Goal: Information Seeking & Learning: Learn about a topic

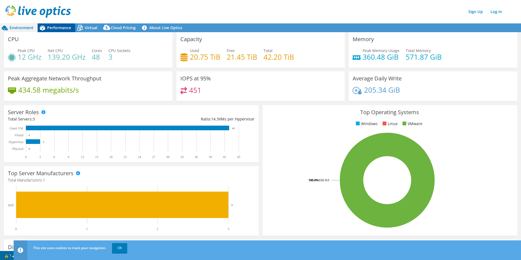
click at [53, 31] on div "Performance" at bounding box center [57, 27] width 38 height 9
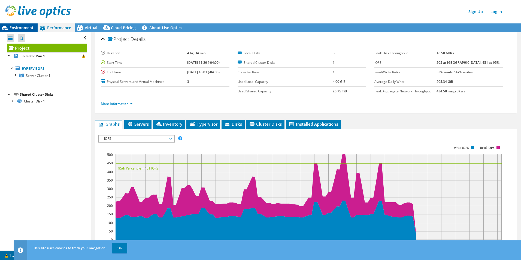
click at [24, 27] on span "Environment" at bounding box center [22, 27] width 24 height 5
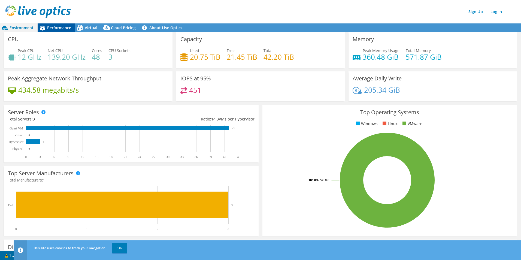
click at [50, 28] on span "Performance" at bounding box center [59, 27] width 24 height 5
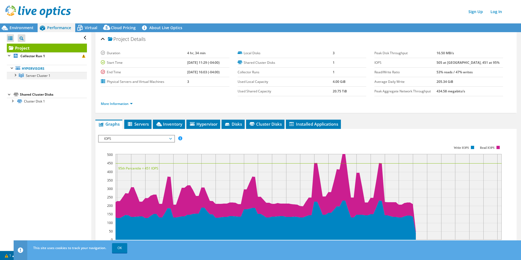
click at [17, 76] on div at bounding box center [14, 74] width 5 height 5
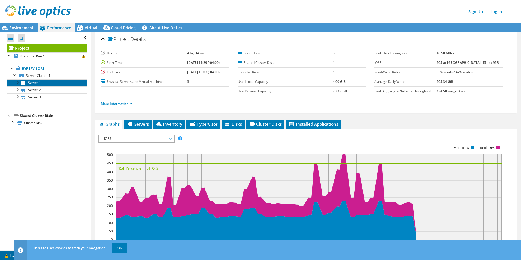
click at [41, 83] on link "Server 1" at bounding box center [47, 82] width 80 height 7
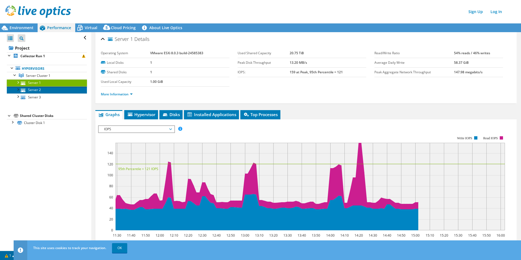
click at [38, 90] on link "Server 2" at bounding box center [47, 89] width 80 height 7
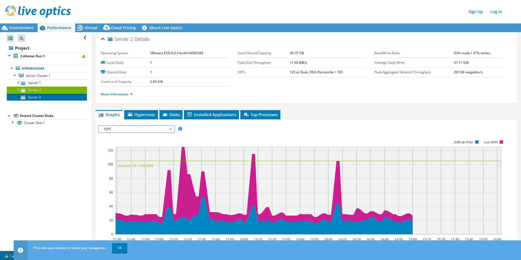
click at [34, 97] on link "Server 3" at bounding box center [47, 97] width 80 height 7
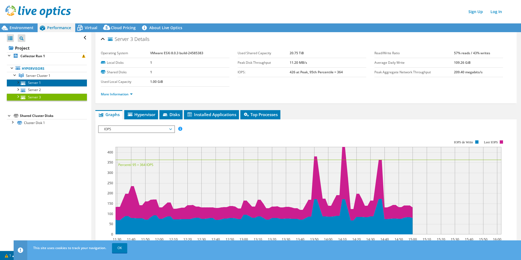
click at [37, 82] on link "Server 1" at bounding box center [47, 82] width 80 height 7
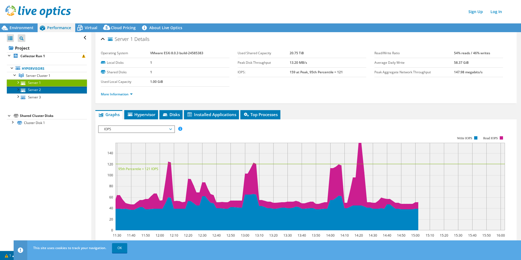
click at [50, 90] on link "Server 2" at bounding box center [47, 89] width 80 height 7
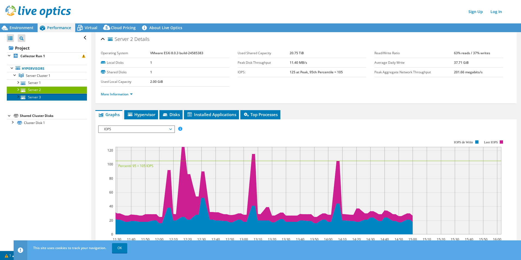
click at [46, 96] on link "Server 3" at bounding box center [47, 97] width 80 height 7
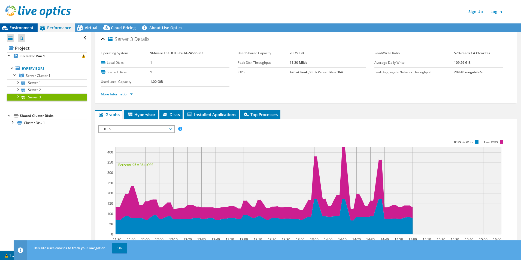
click at [19, 29] on span "Environment" at bounding box center [22, 27] width 24 height 5
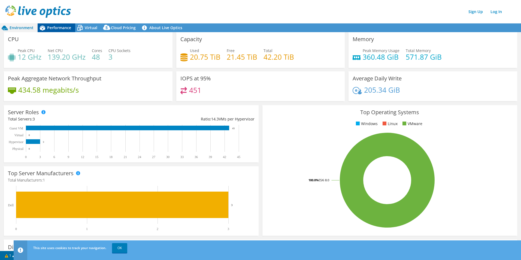
click at [58, 24] on div "Performance" at bounding box center [57, 27] width 38 height 9
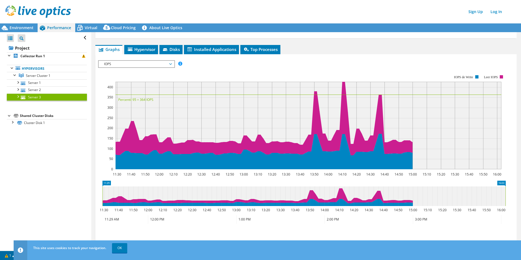
scroll to position [43, 0]
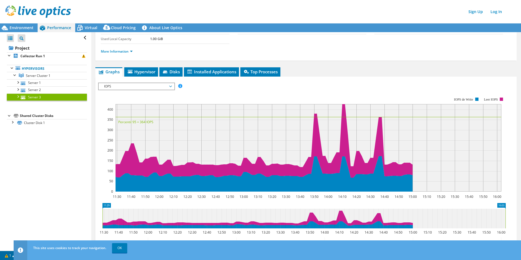
click at [149, 86] on span "IOPS" at bounding box center [136, 86] width 70 height 7
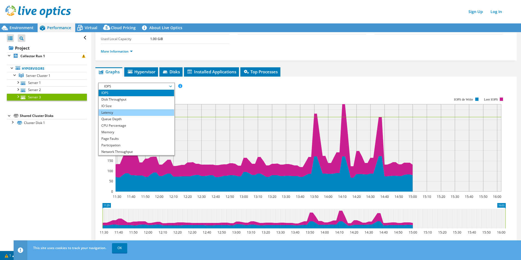
click at [128, 116] on li "Latency" at bounding box center [137, 112] width 76 height 7
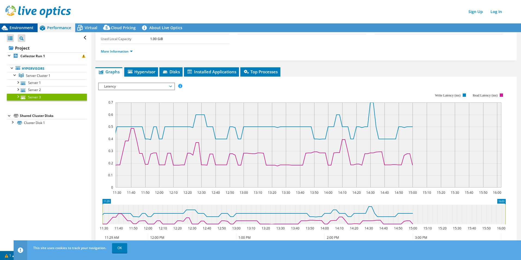
click at [25, 26] on span "Environment" at bounding box center [22, 27] width 24 height 5
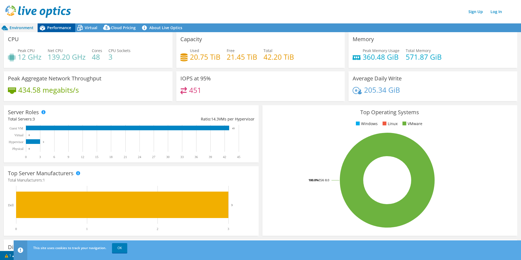
click at [61, 23] on div "Performance" at bounding box center [57, 27] width 38 height 9
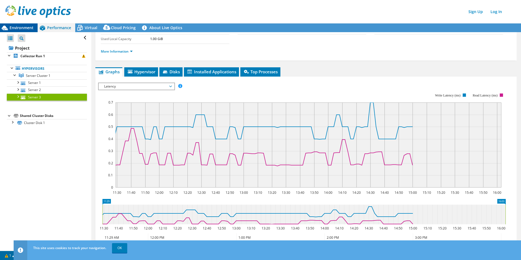
click at [22, 28] on span "Environment" at bounding box center [22, 27] width 24 height 5
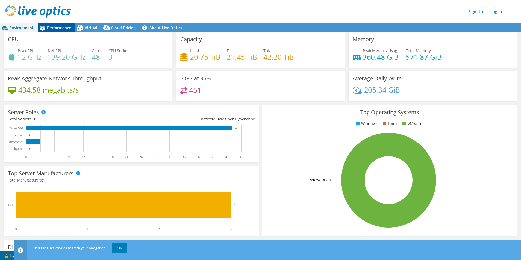
click at [55, 29] on span "Performance" at bounding box center [59, 27] width 24 height 5
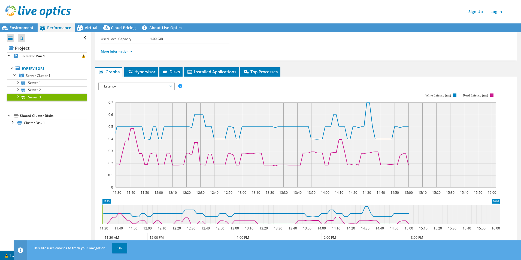
click at [151, 86] on span "Latency" at bounding box center [136, 86] width 70 height 7
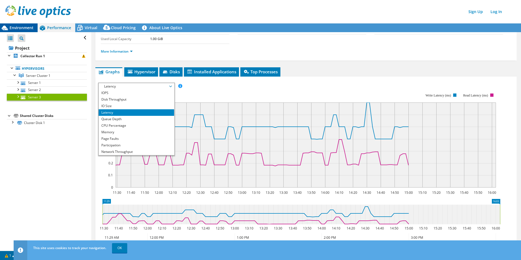
click at [16, 26] on span "Environment" at bounding box center [22, 27] width 24 height 5
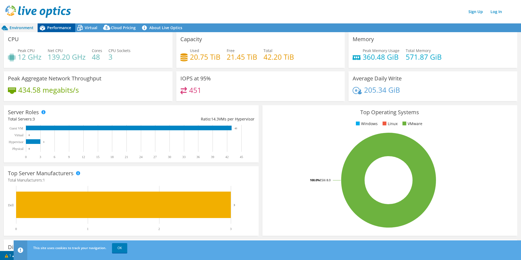
click at [52, 28] on span "Performance" at bounding box center [59, 27] width 24 height 5
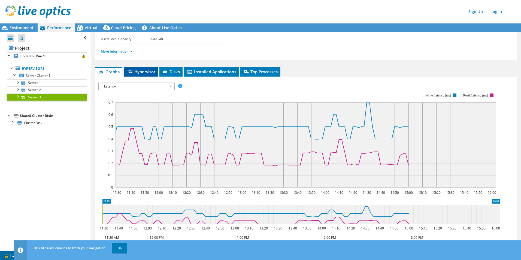
click at [140, 75] on li "Hypervisor" at bounding box center [141, 71] width 34 height 9
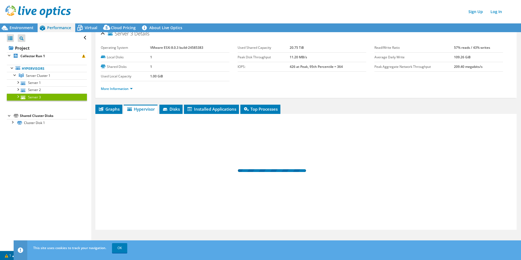
scroll to position [5, 0]
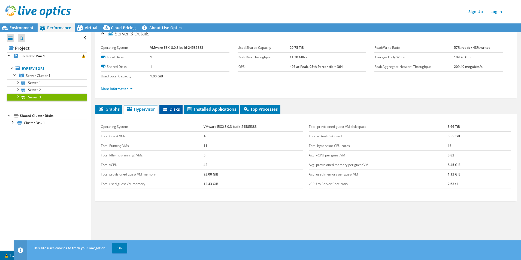
click at [169, 112] on li "Disks" at bounding box center [170, 109] width 23 height 9
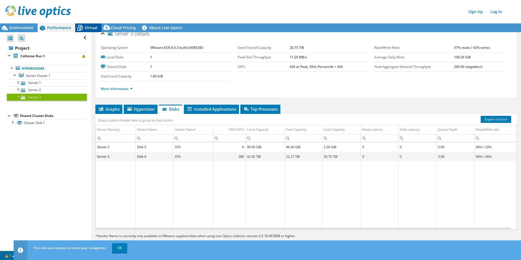
click at [83, 25] on icon at bounding box center [80, 28] width 10 height 10
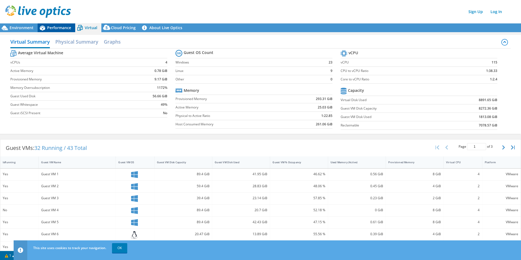
click at [55, 26] on span "Performance" at bounding box center [59, 27] width 24 height 5
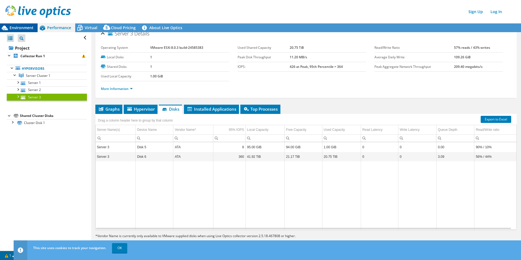
click at [22, 26] on span "Environment" at bounding box center [22, 27] width 24 height 5
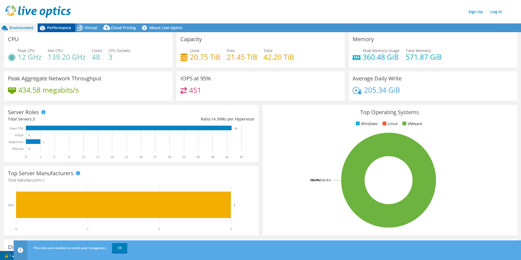
click at [51, 29] on span "Performance" at bounding box center [59, 27] width 24 height 5
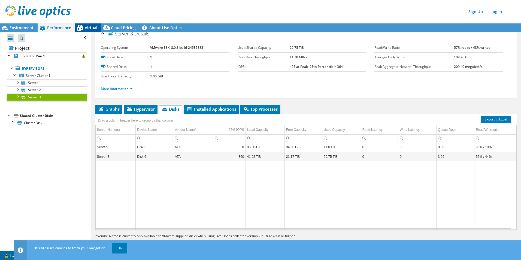
click at [92, 30] on span "Virtual" at bounding box center [91, 27] width 13 height 5
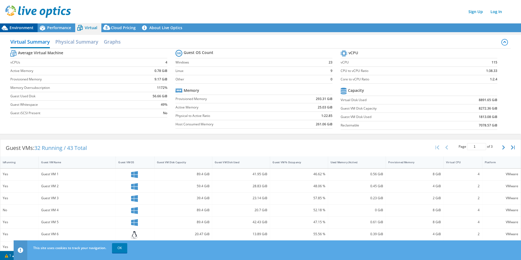
click at [13, 30] on span "Environment" at bounding box center [22, 27] width 24 height 5
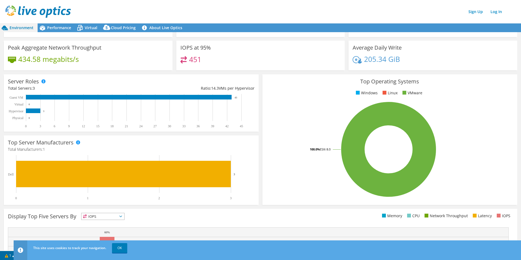
scroll to position [0, 0]
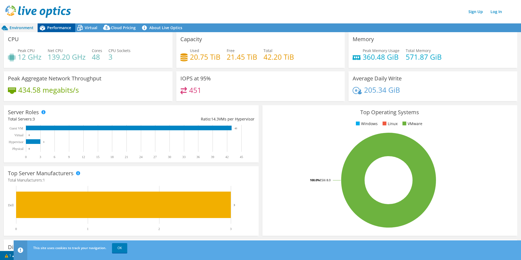
click at [70, 28] on span "Performance" at bounding box center [59, 27] width 24 height 5
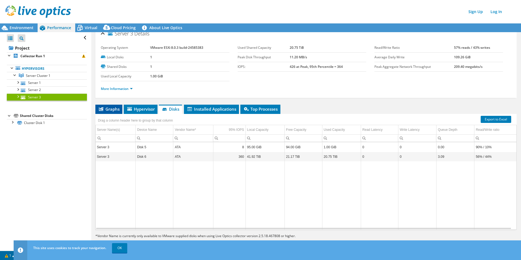
click at [105, 108] on span "Graphs" at bounding box center [109, 108] width 22 height 5
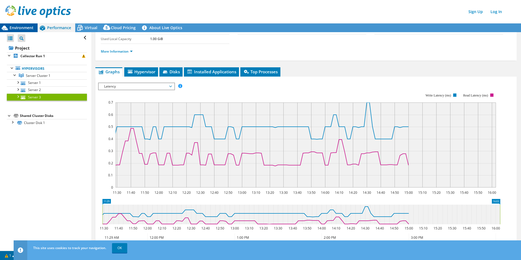
click at [16, 24] on div "Environment" at bounding box center [19, 27] width 38 height 9
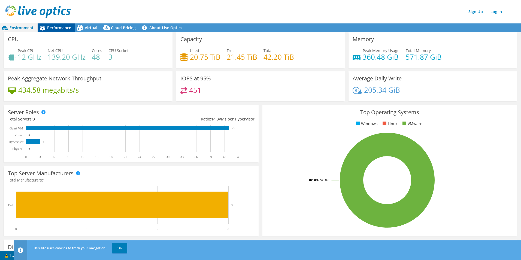
click at [58, 29] on span "Performance" at bounding box center [59, 27] width 24 height 5
